Goal: Task Accomplishment & Management: Use online tool/utility

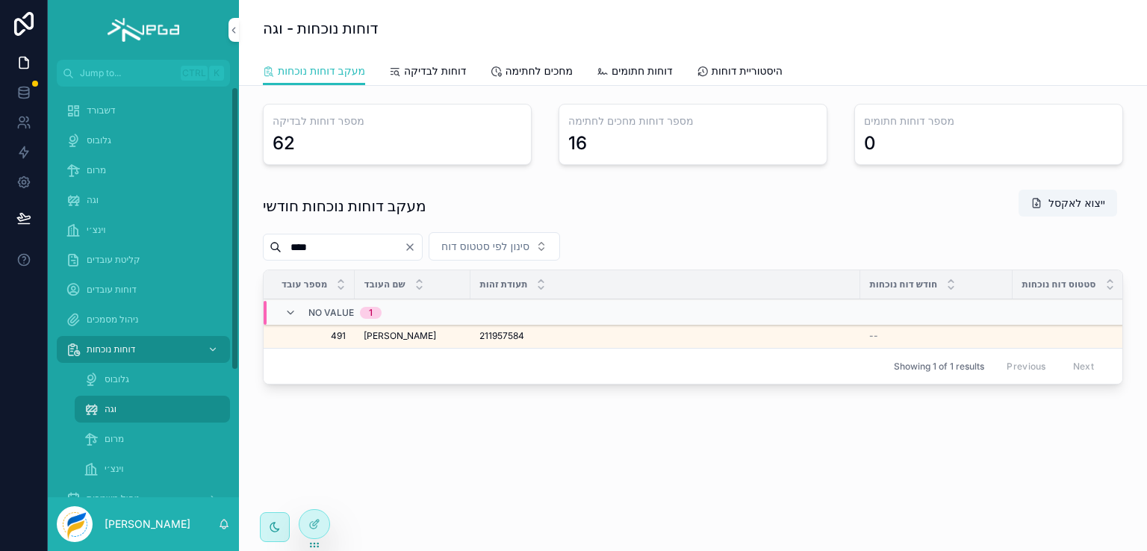
click at [118, 437] on span "מרום" at bounding box center [114, 439] width 19 height 12
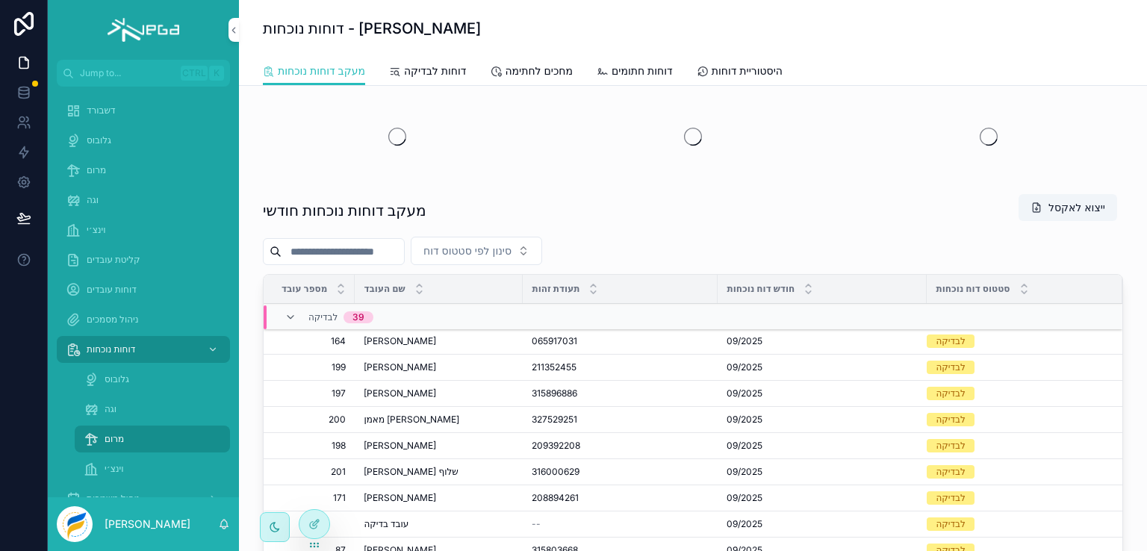
click at [118, 403] on div "וגה" at bounding box center [152, 409] width 137 height 24
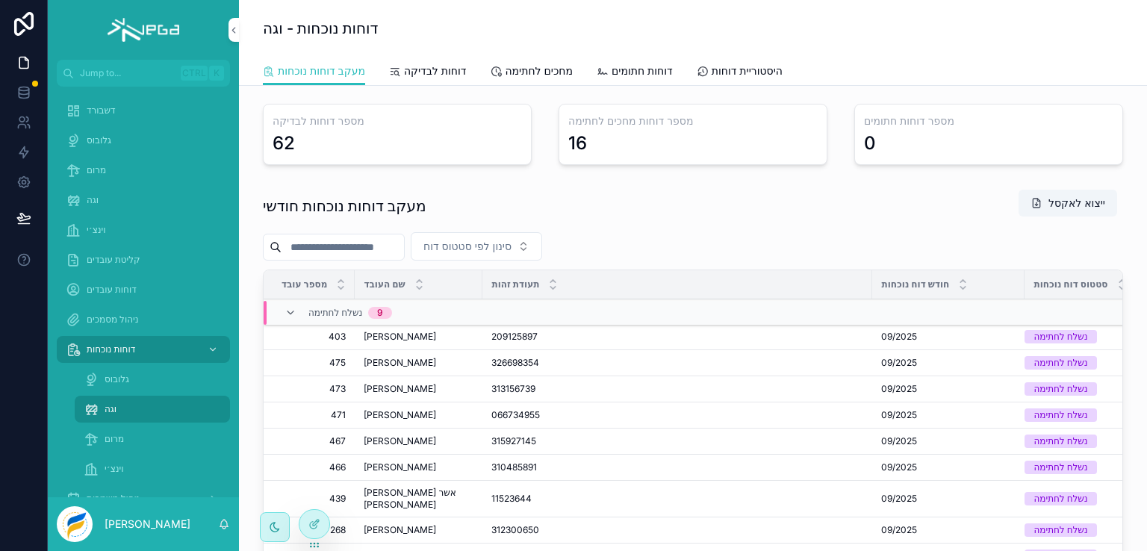
click at [356, 237] on input "scrollable content" at bounding box center [343, 247] width 122 height 21
click at [353, 246] on input "scrollable content" at bounding box center [343, 247] width 122 height 21
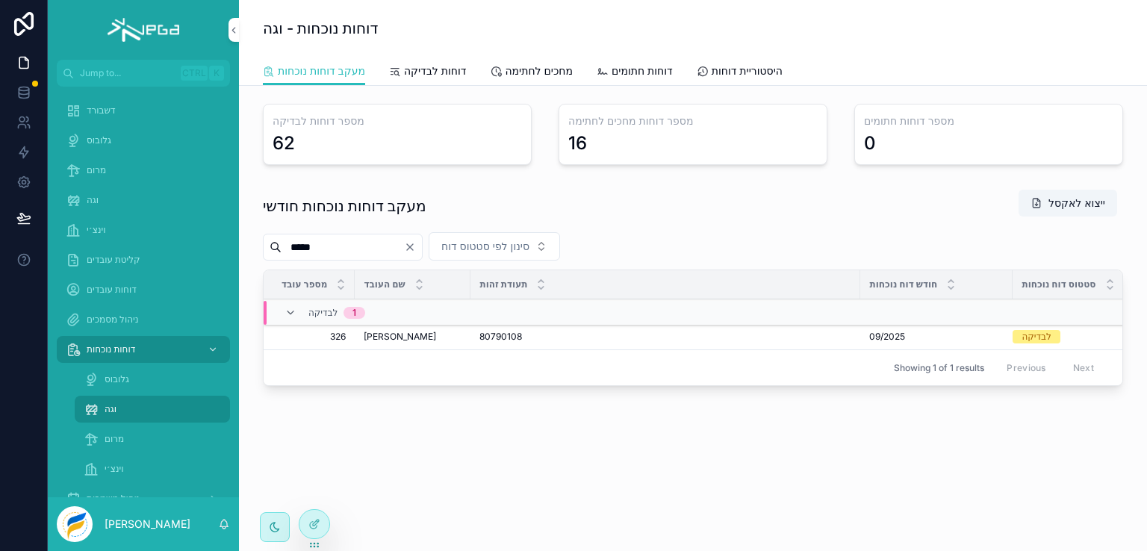
type input "*****"
click at [375, 334] on span "[PERSON_NAME]" at bounding box center [400, 337] width 72 height 12
click at [0, 0] on span "פתח דוח" at bounding box center [0, 0] width 0 height 0
